Goal: Task Accomplishment & Management: Manage account settings

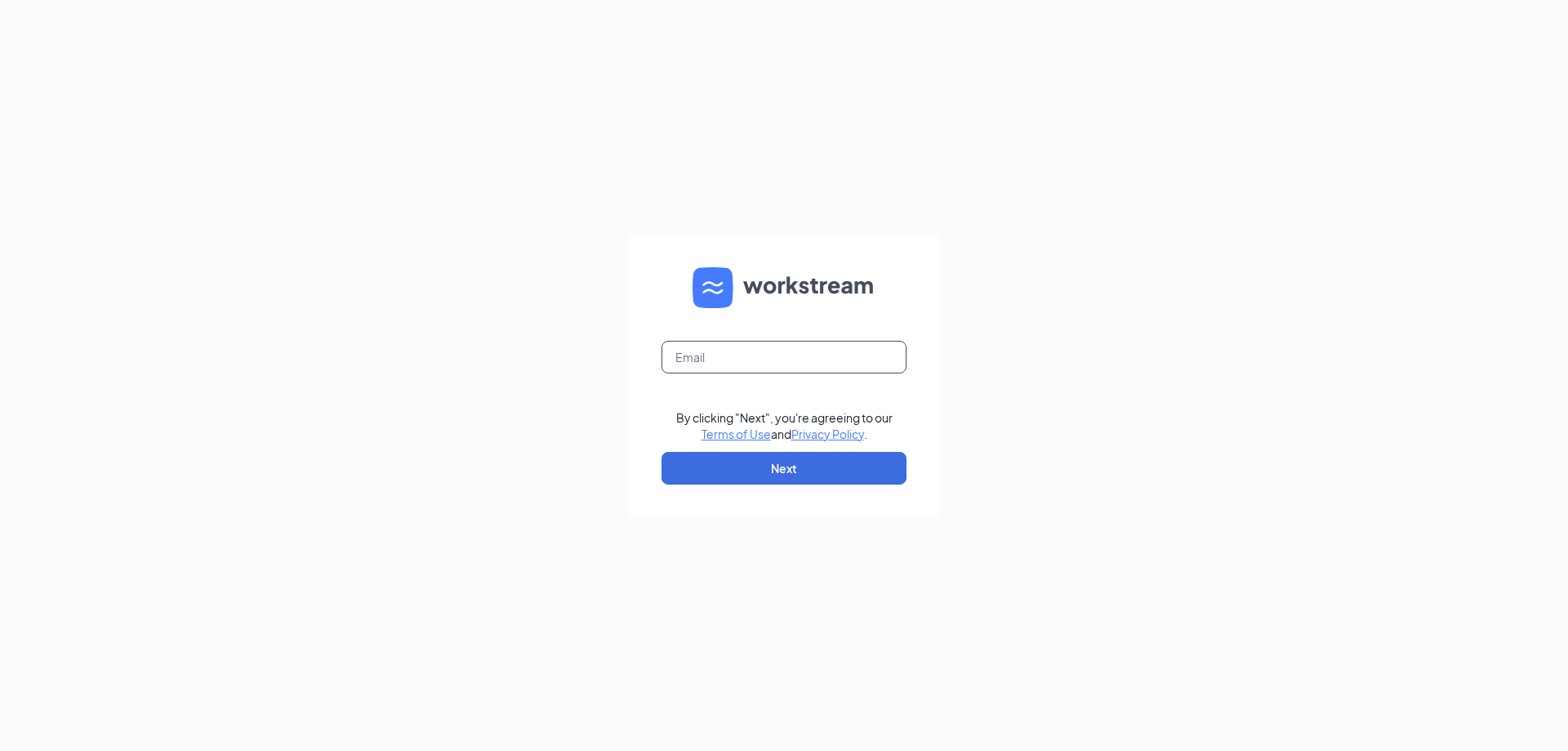
click at [779, 360] on input "text" at bounding box center [784, 357] width 245 height 33
type input "danh.wbh@gmail.com"
click at [789, 466] on button "Next" at bounding box center [784, 468] width 245 height 33
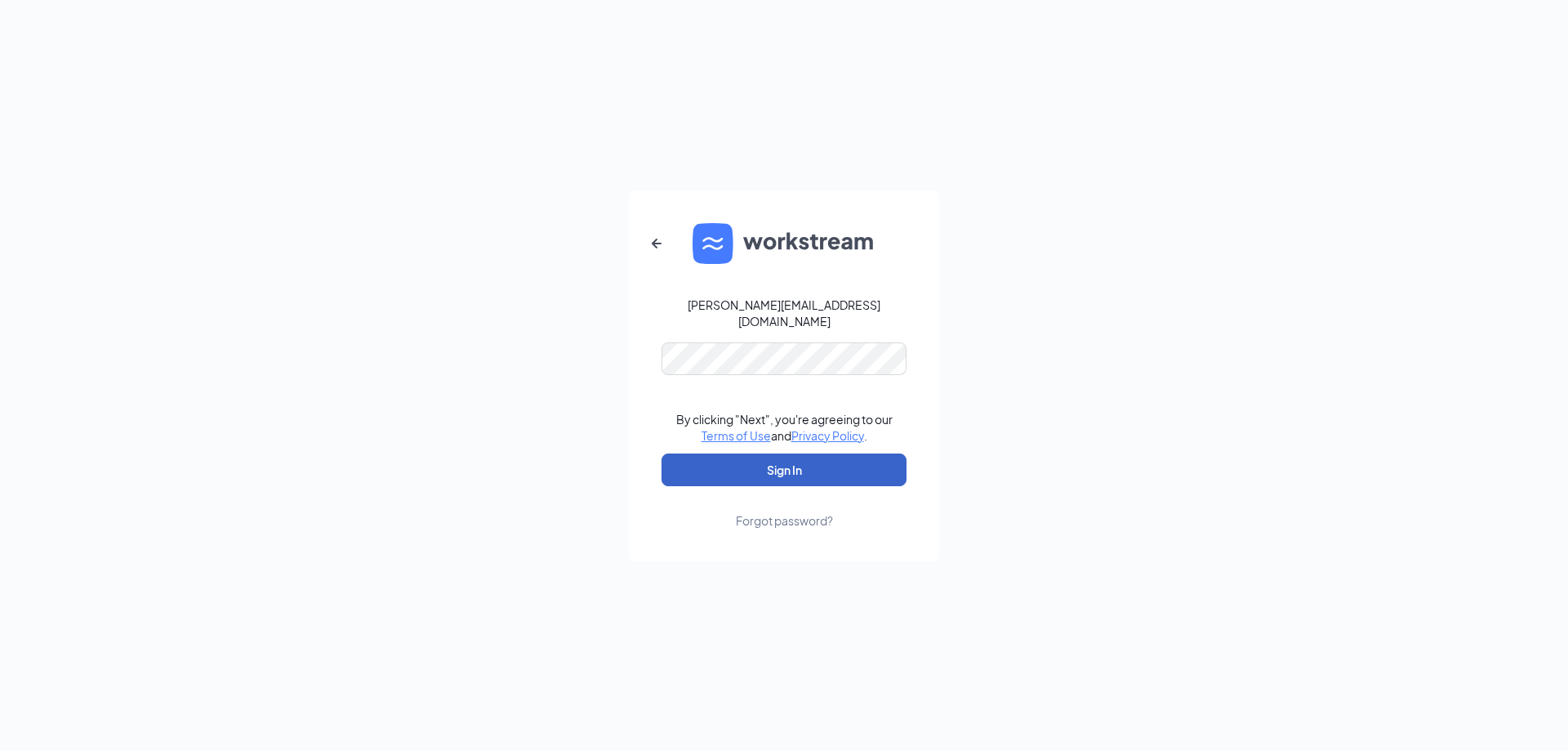
click at [796, 457] on button "Sign In" at bounding box center [784, 470] width 245 height 33
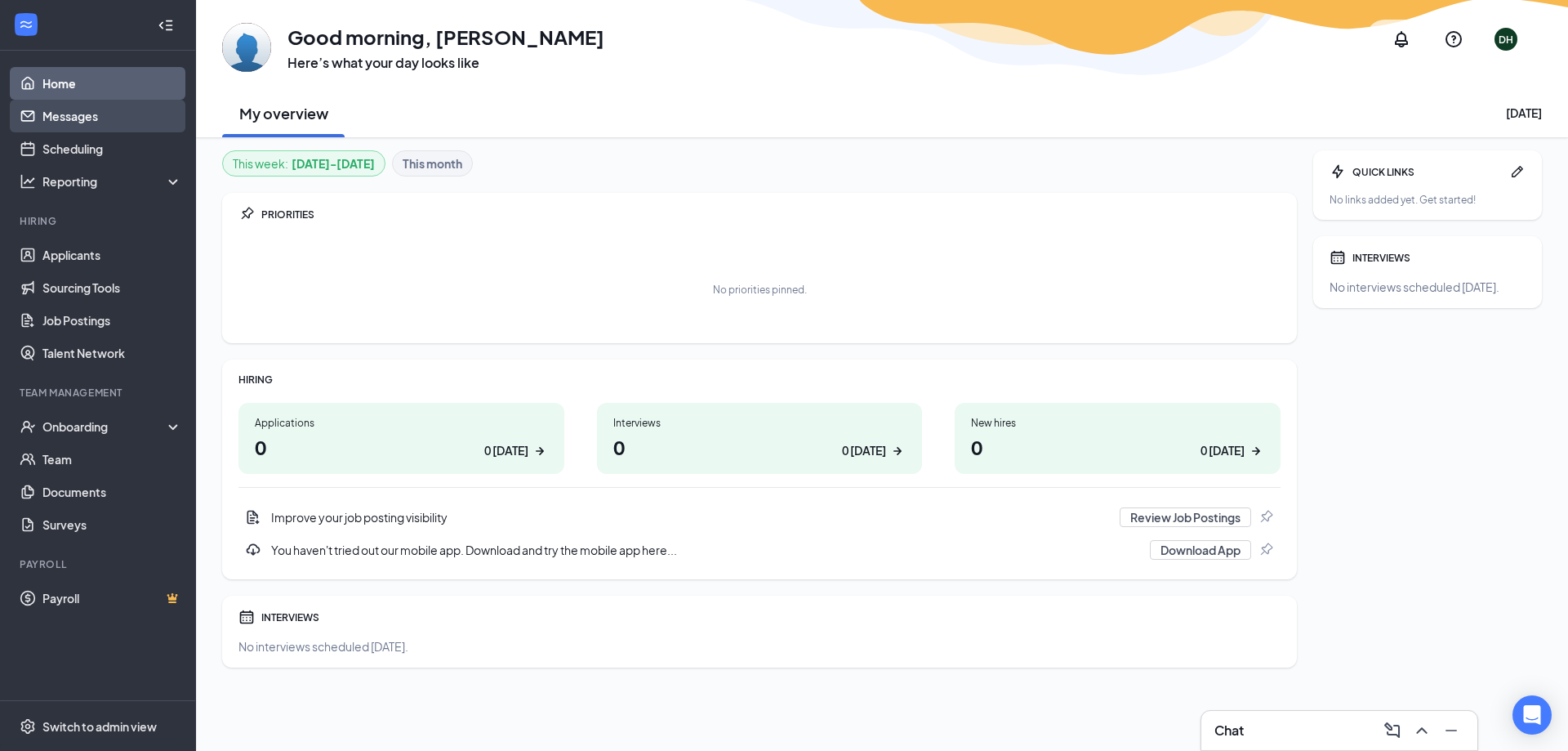
click at [60, 117] on link "Messages" at bounding box center [112, 116] width 139 height 33
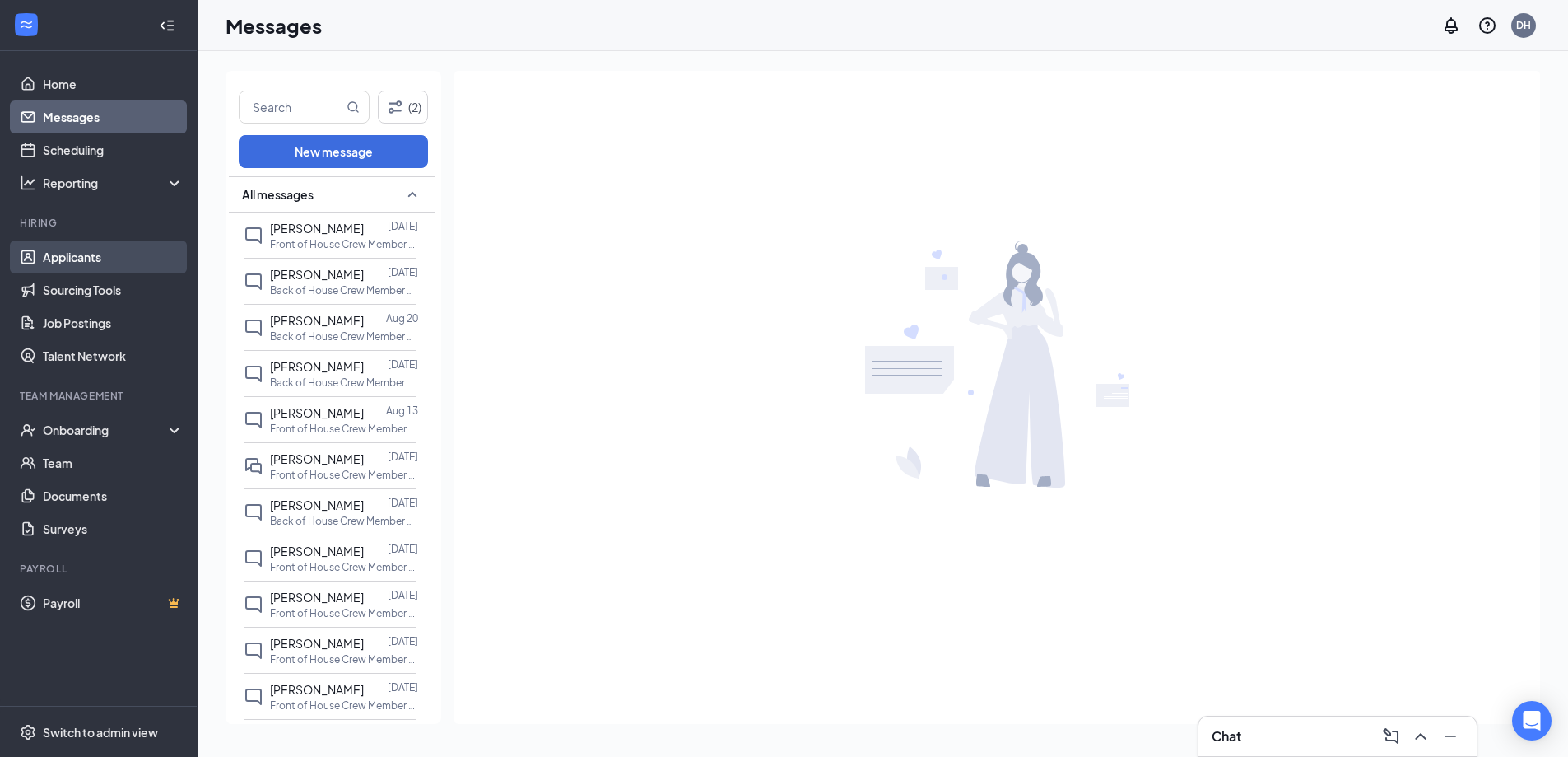
click at [108, 252] on link "Applicants" at bounding box center [113, 257] width 140 height 33
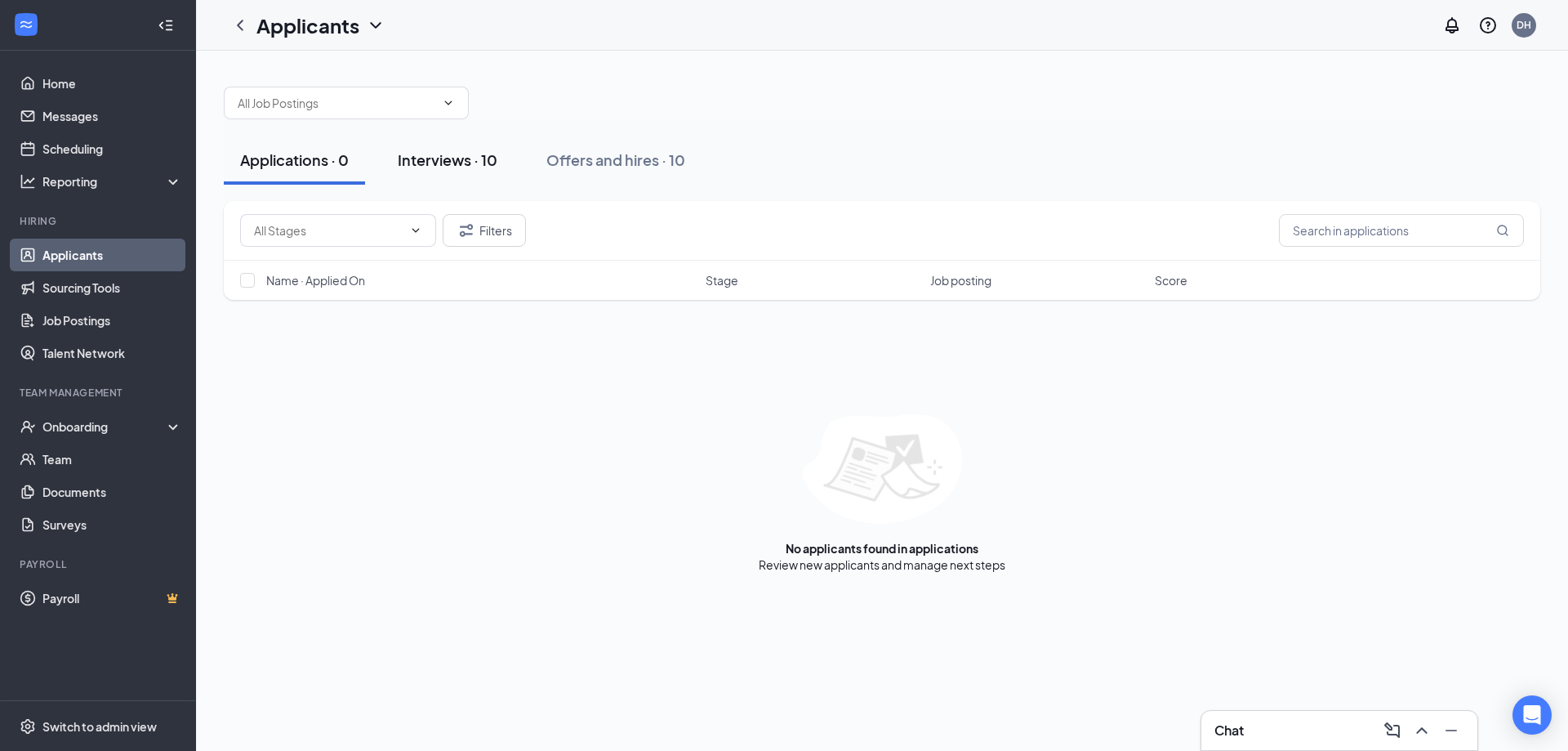
click at [434, 163] on div "Interviews · 10" at bounding box center [448, 159] width 100 height 21
